Goal: Navigation & Orientation: Find specific page/section

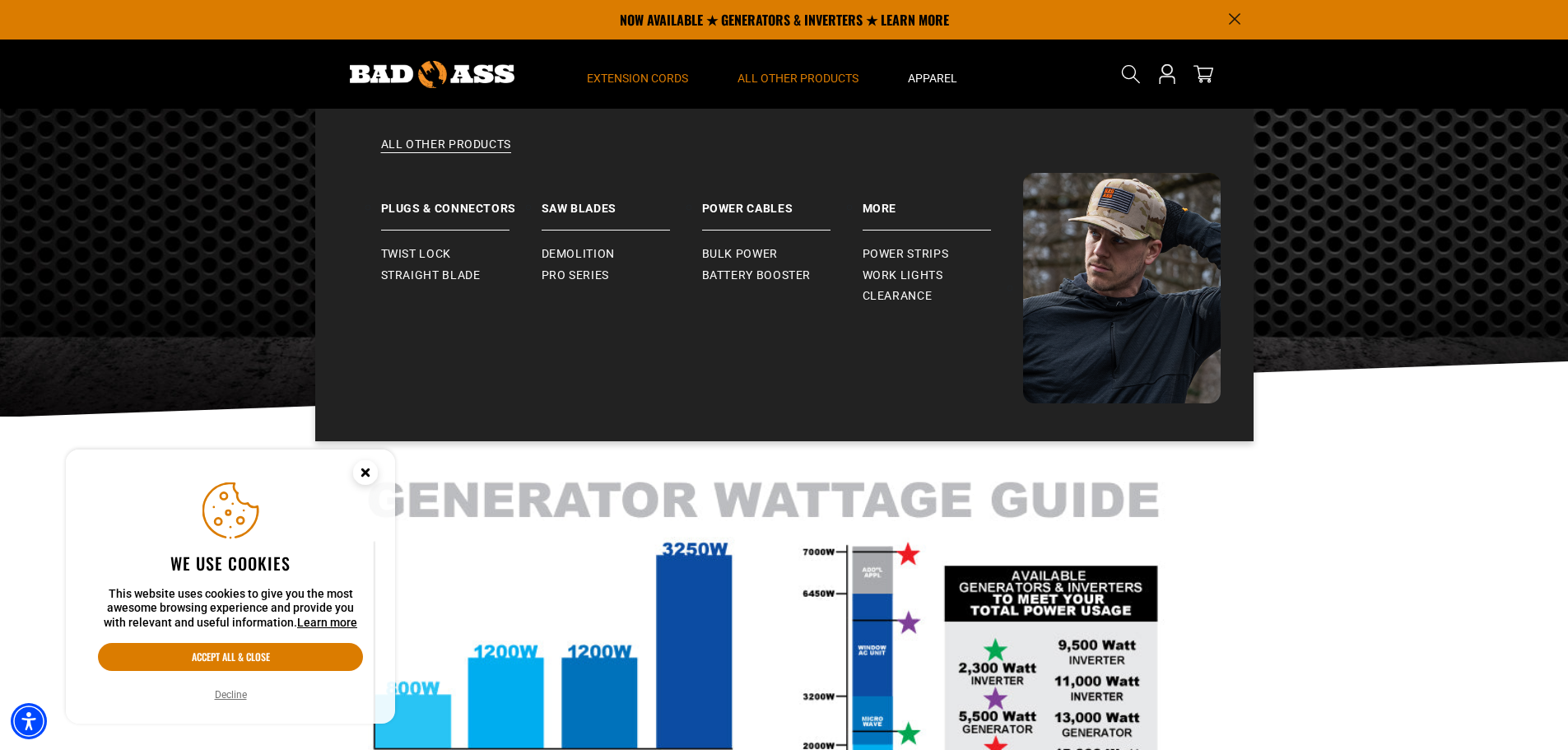
click at [830, 82] on span "All Other Products" at bounding box center [797, 78] width 121 height 15
click at [781, 77] on span "All Other Products" at bounding box center [797, 78] width 121 height 15
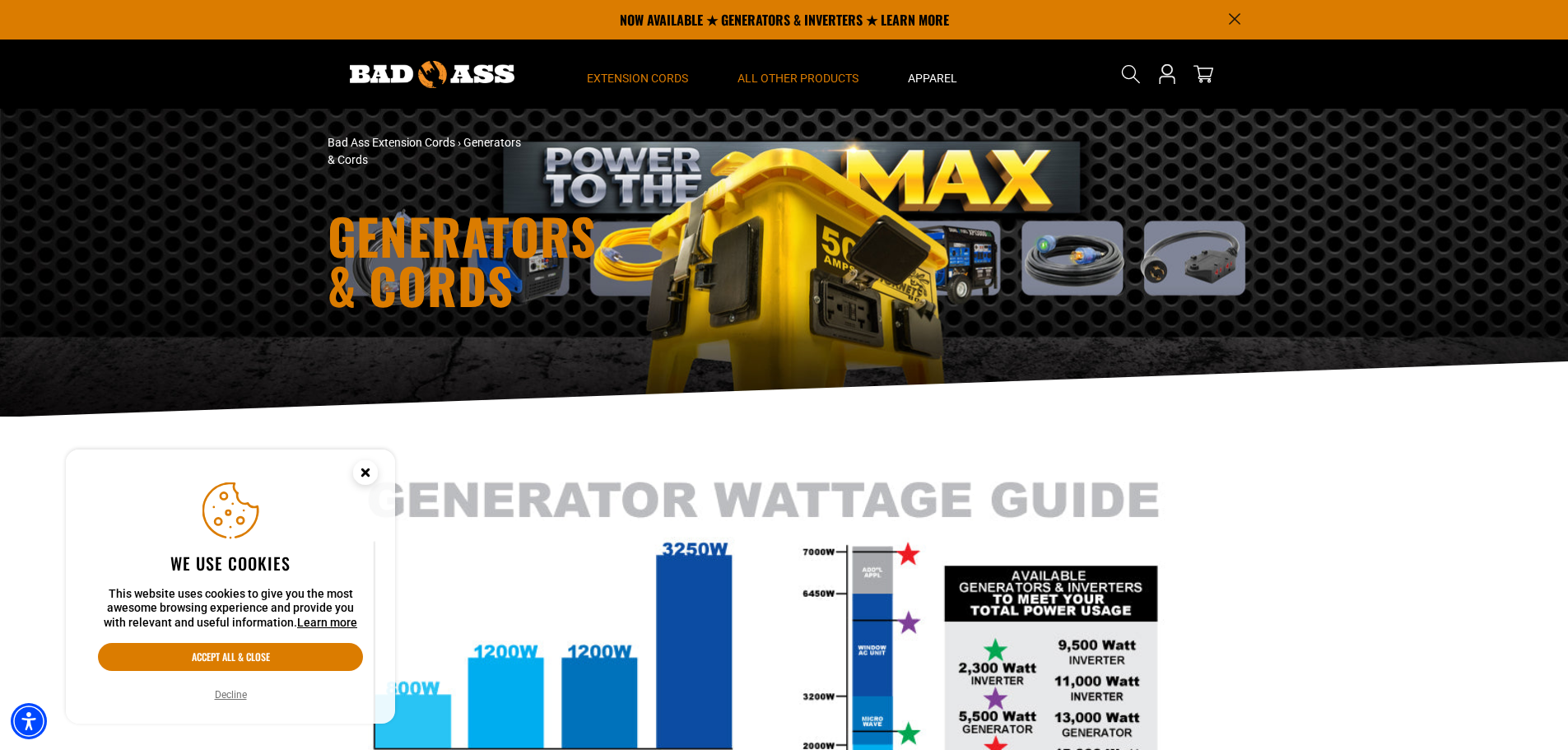
click at [780, 81] on span "All Other Products" at bounding box center [797, 78] width 121 height 15
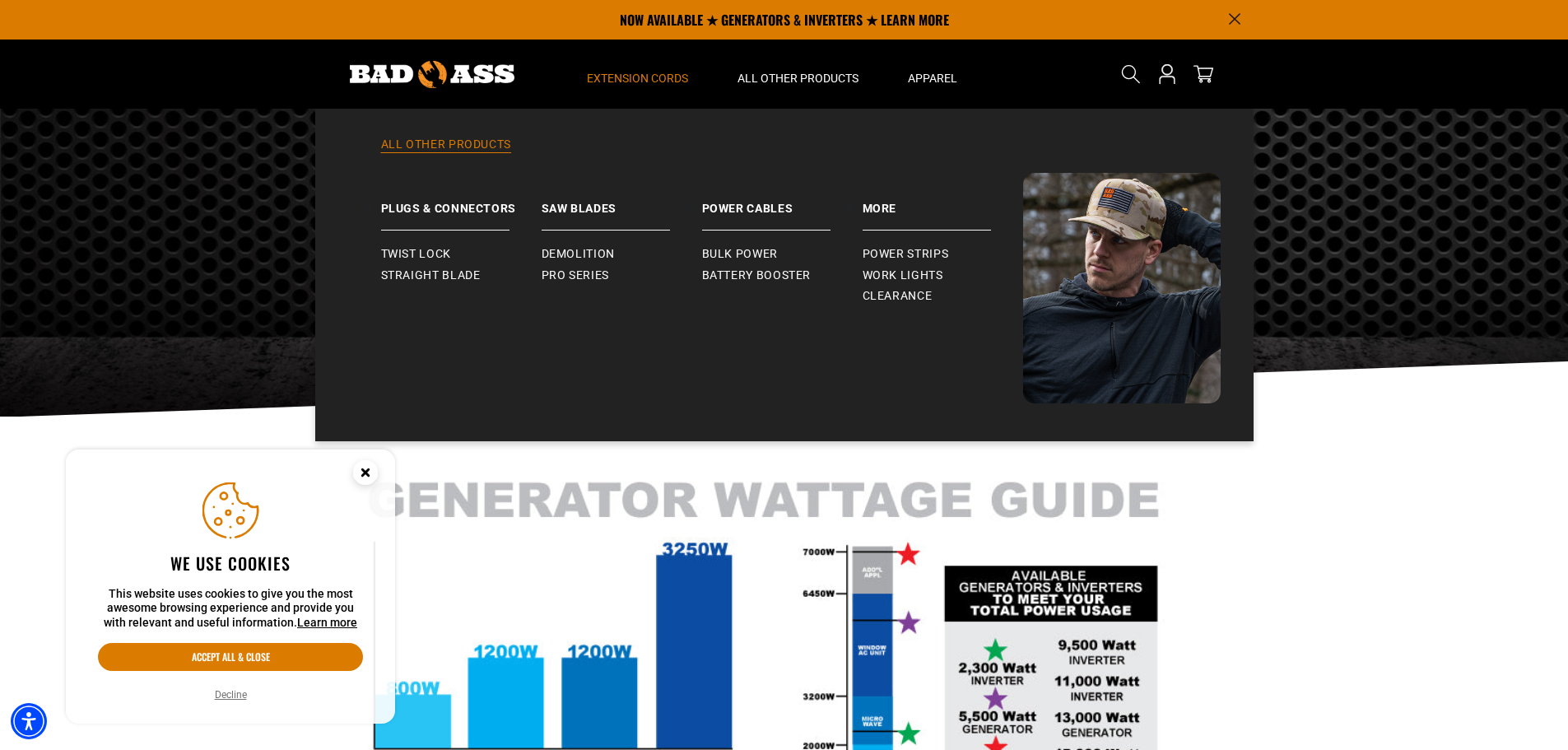
click at [424, 147] on link "All Other Products" at bounding box center [784, 154] width 873 height 36
